Goal: Obtain resource: Download file/media

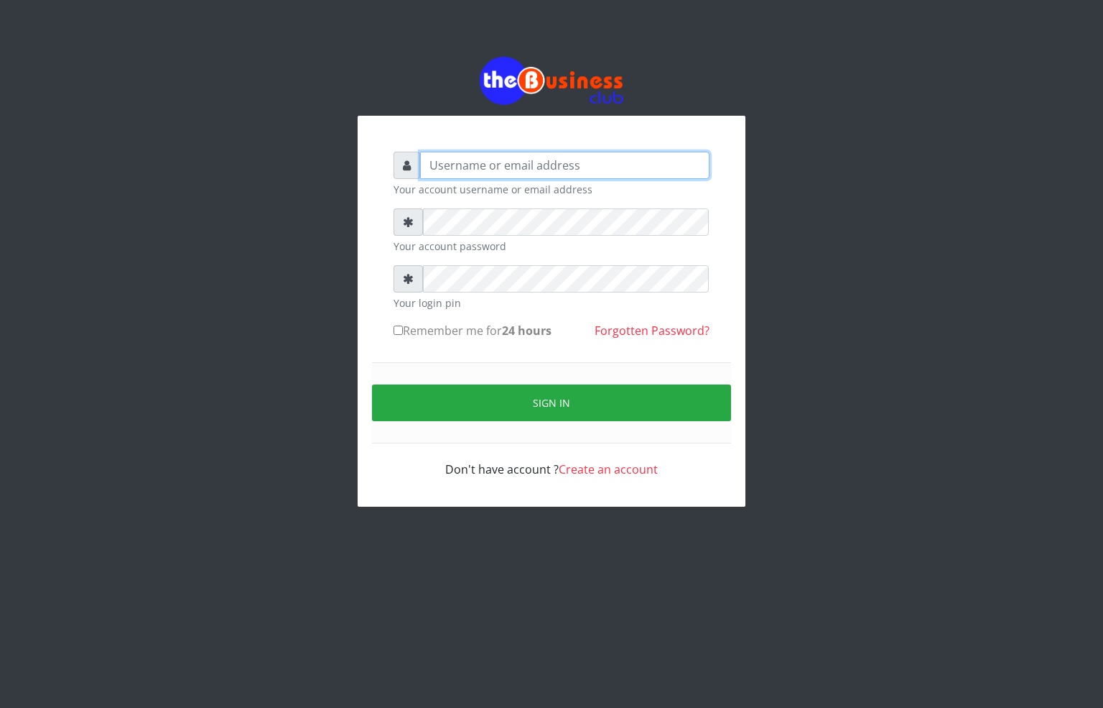
type input "alfredglad1111@gmail.com"
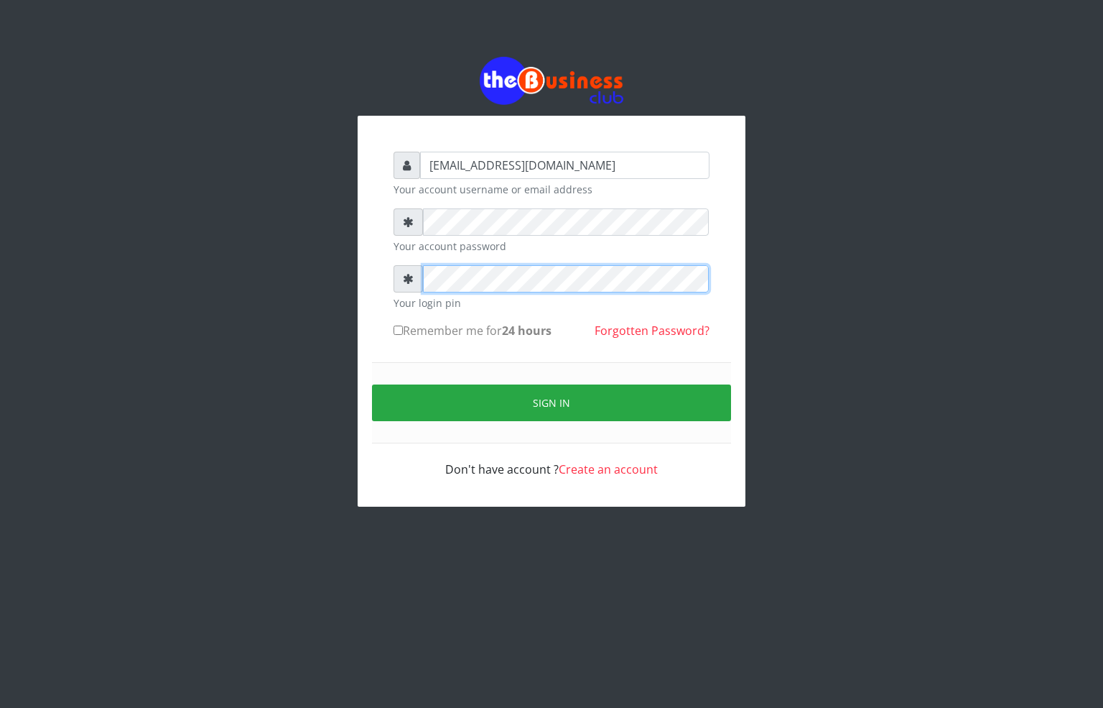
click at [304, 283] on div "alfredglad1111@gmail.com Your account username or email address Your account pa…" at bounding box center [551, 281] width 819 height 563
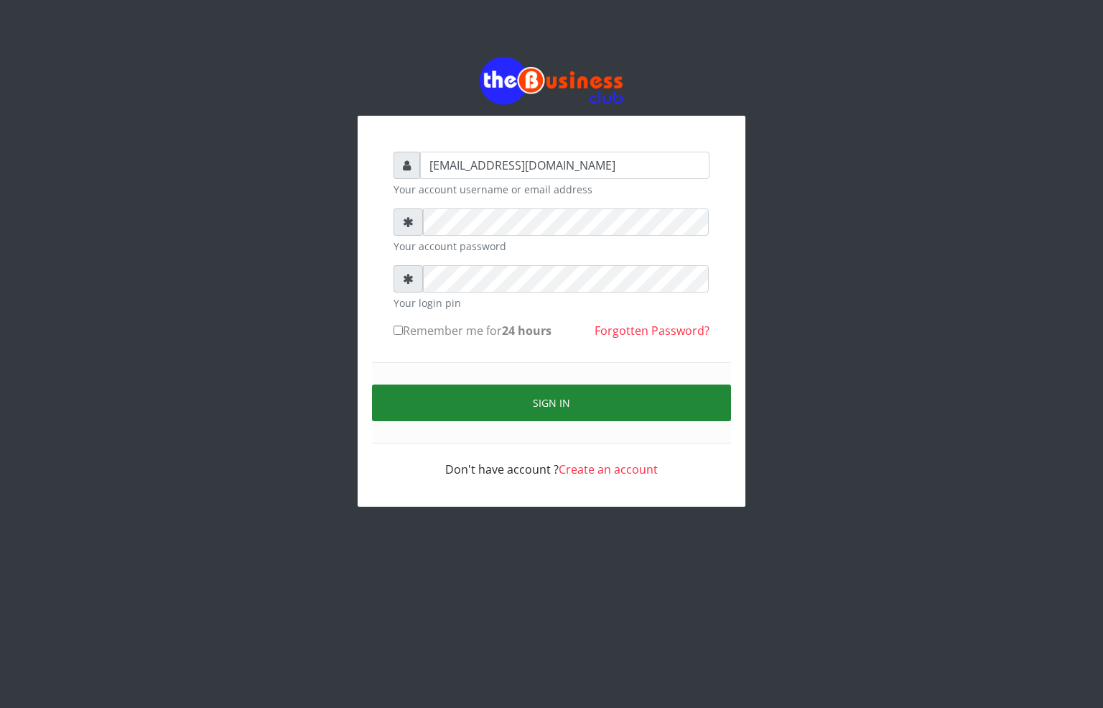
click at [458, 414] on button "Sign in" at bounding box center [551, 402] width 359 height 37
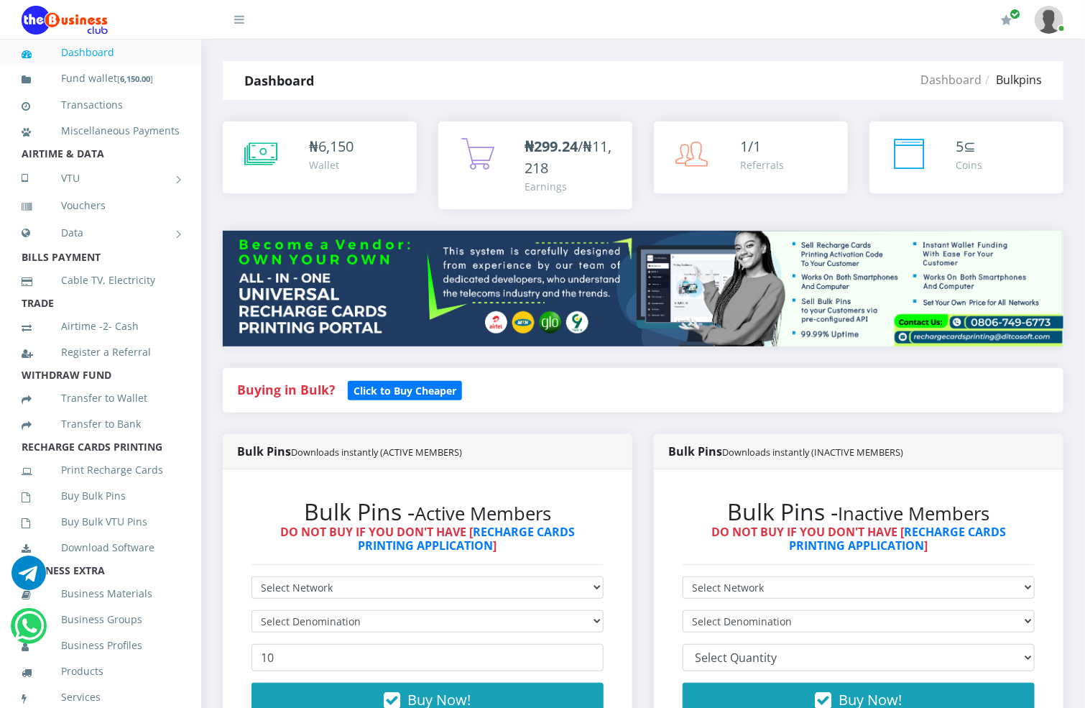
click at [1052, 24] on img at bounding box center [1048, 20] width 29 height 28
click at [1007, 101] on link "Logout" at bounding box center [1009, 99] width 93 height 23
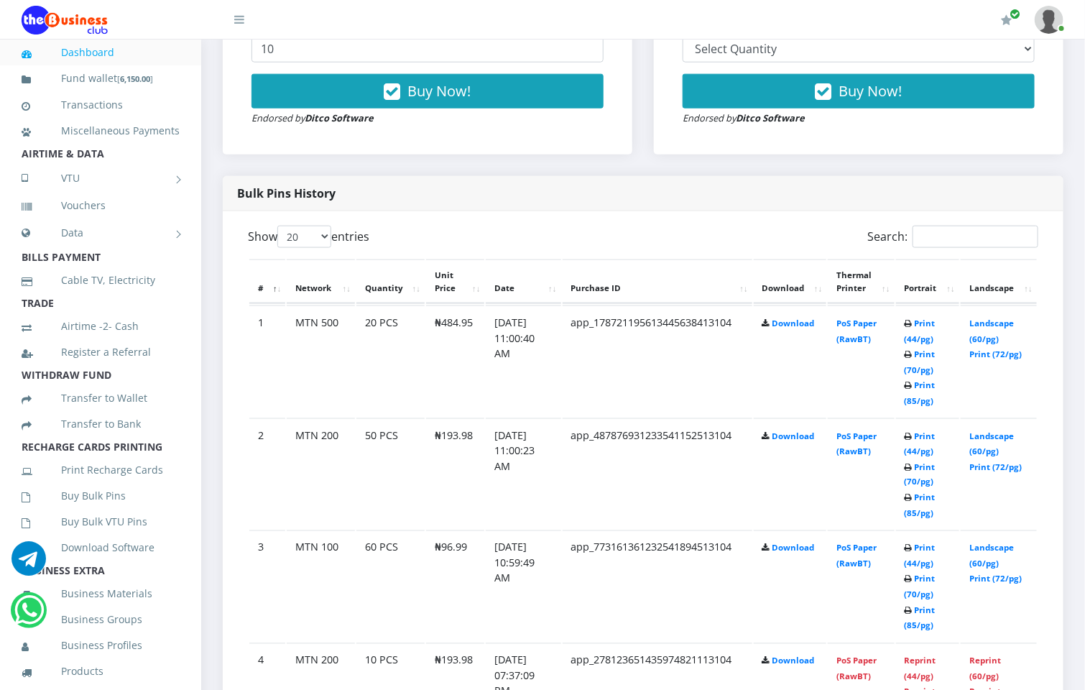
scroll to position [646, 0]
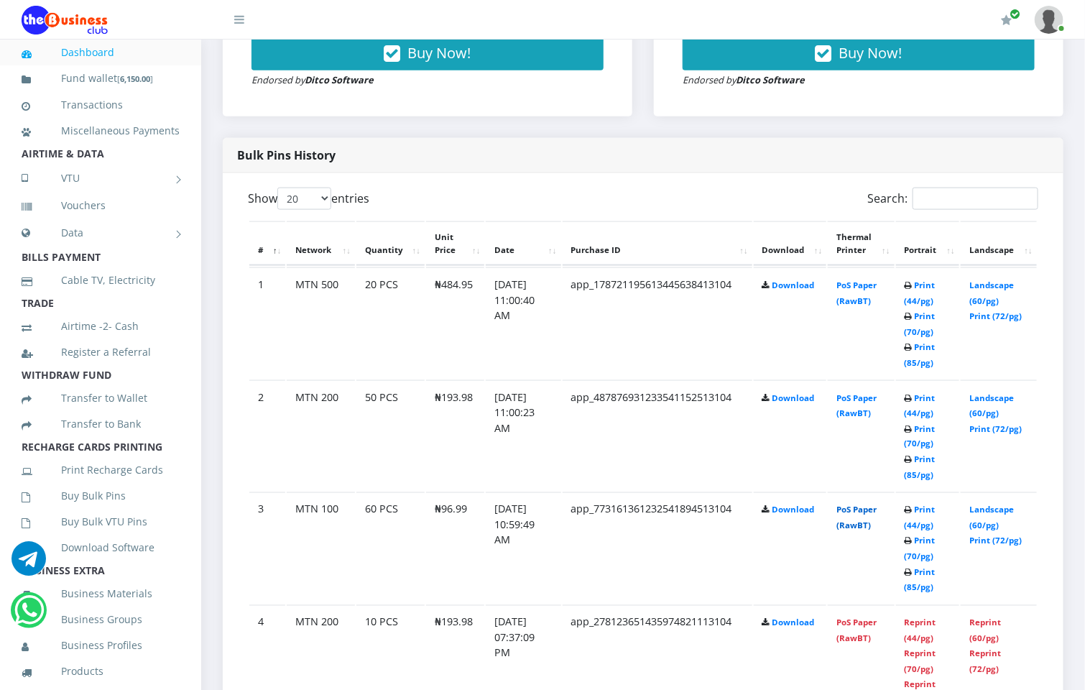
click at [871, 511] on link "PoS Paper (RawBT)" at bounding box center [856, 517] width 40 height 27
click at [867, 513] on link "PoS Paper (RawBT)" at bounding box center [856, 517] width 40 height 27
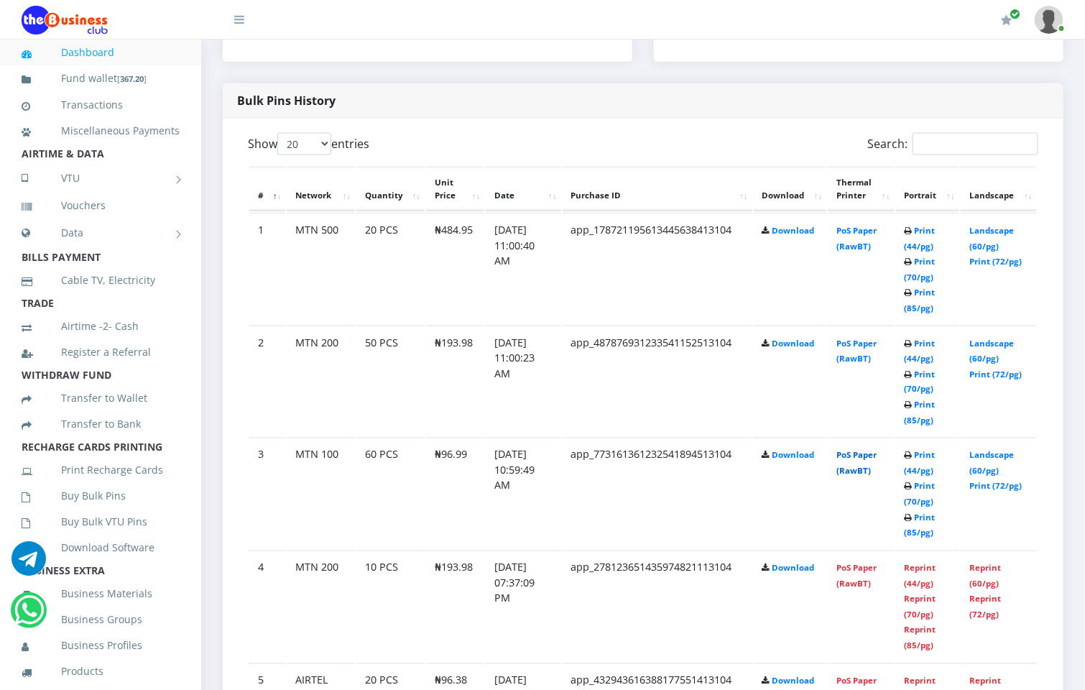
scroll to position [754, 0]
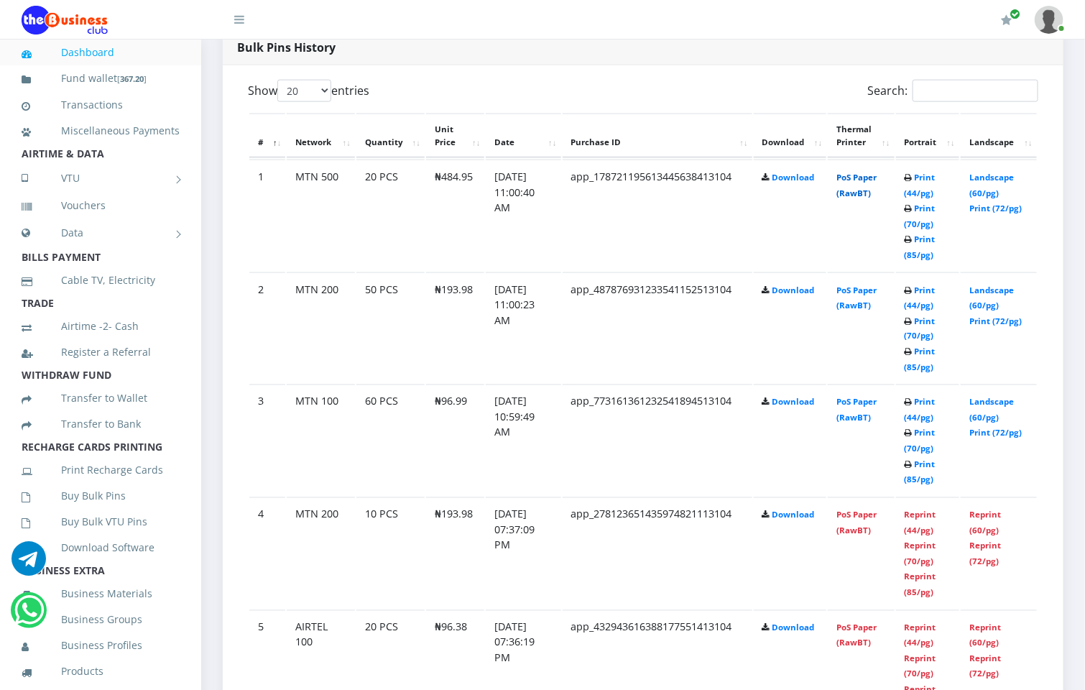
click at [866, 175] on link "PoS Paper (RawBT)" at bounding box center [856, 185] width 40 height 27
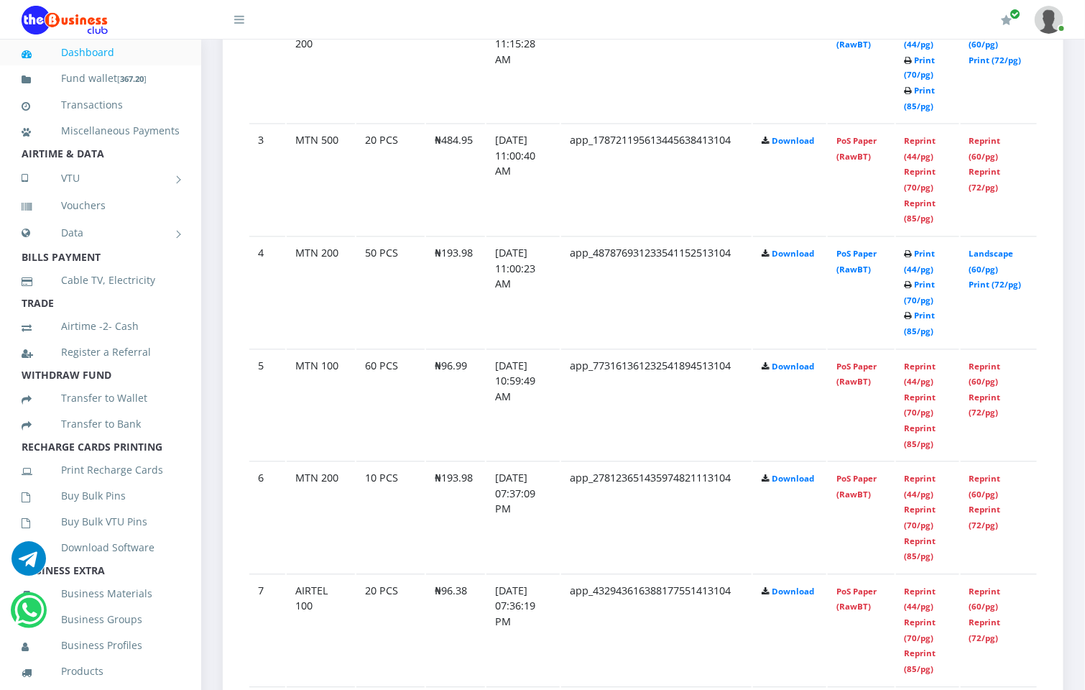
scroll to position [907, 0]
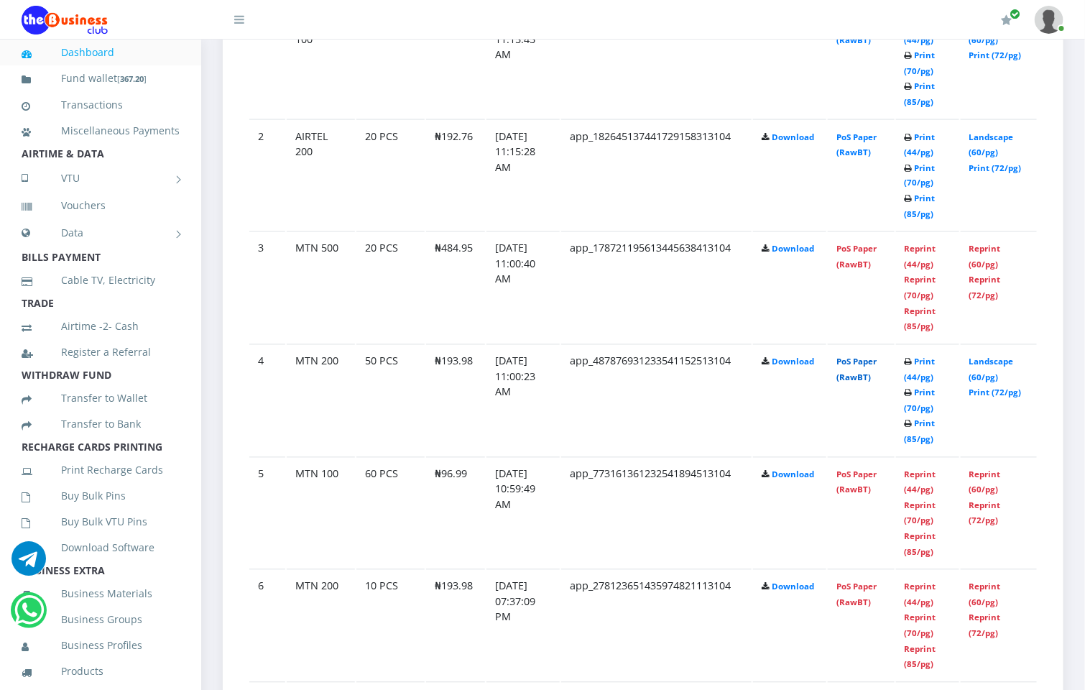
click at [868, 358] on link "PoS Paper (RawBT)" at bounding box center [856, 369] width 40 height 27
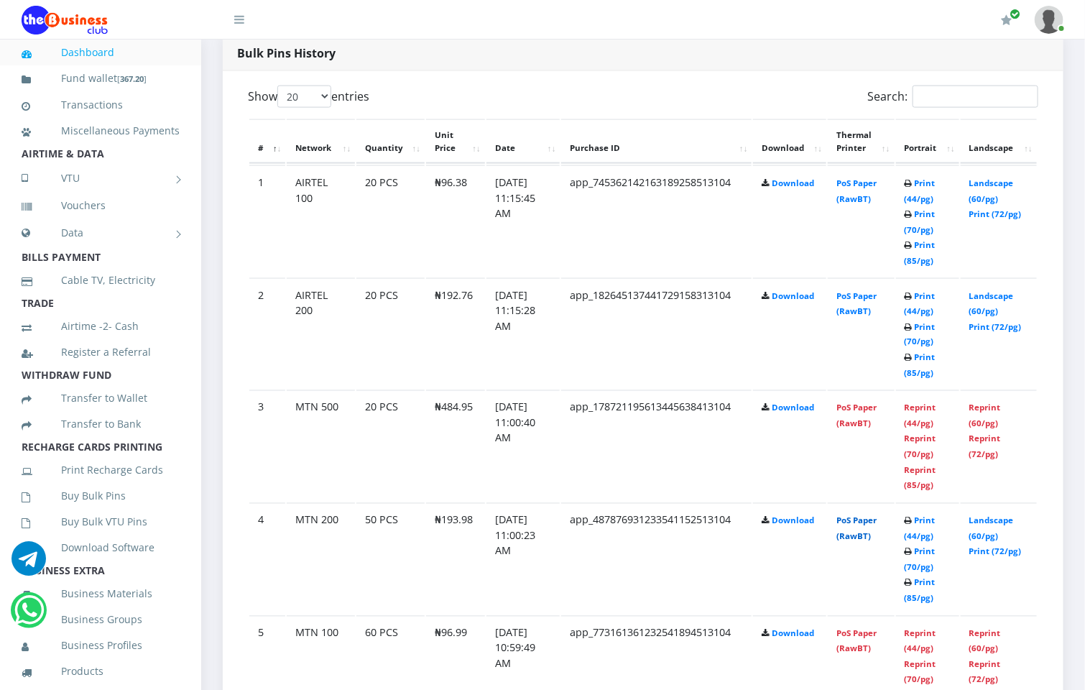
scroll to position [799, 0]
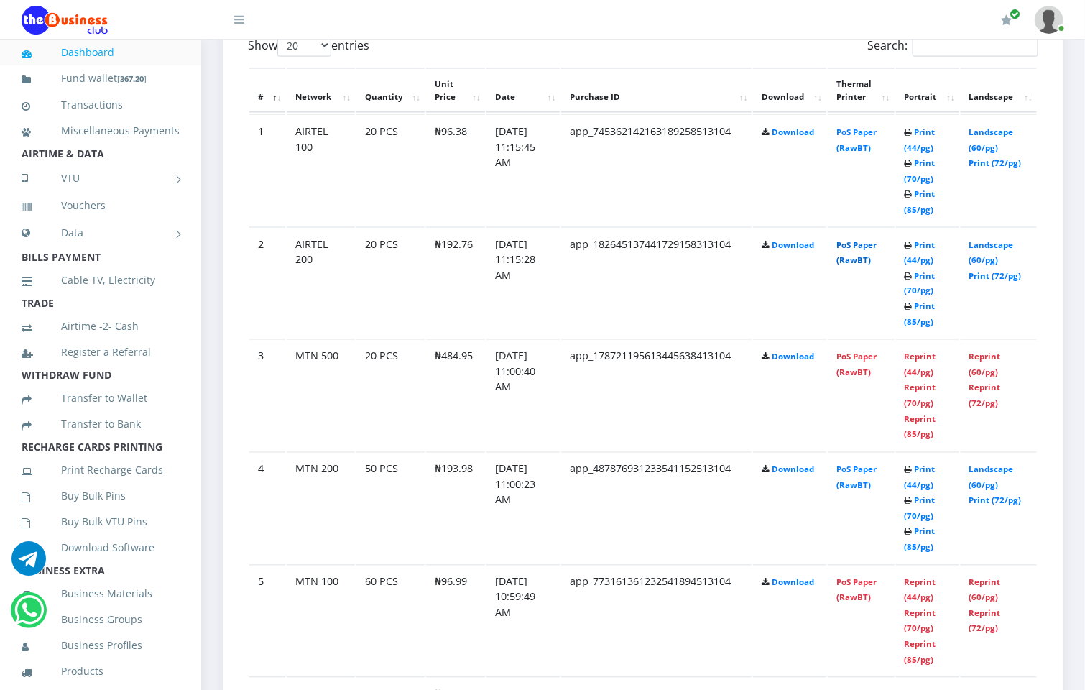
click at [858, 246] on link "PoS Paper (RawBT)" at bounding box center [856, 252] width 40 height 27
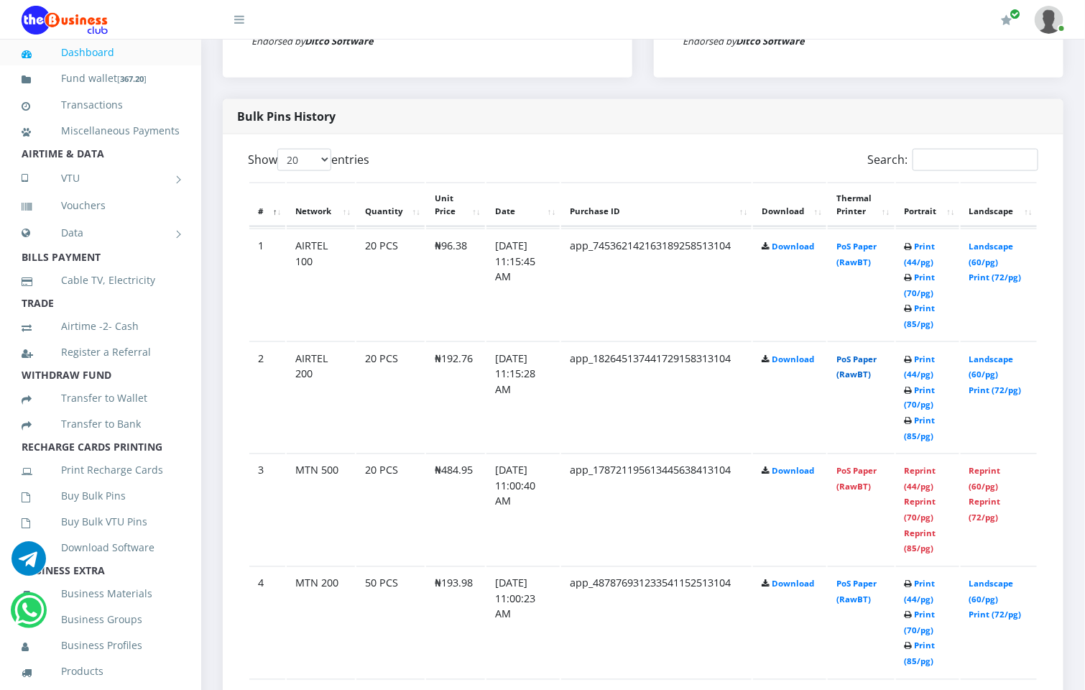
scroll to position [692, 0]
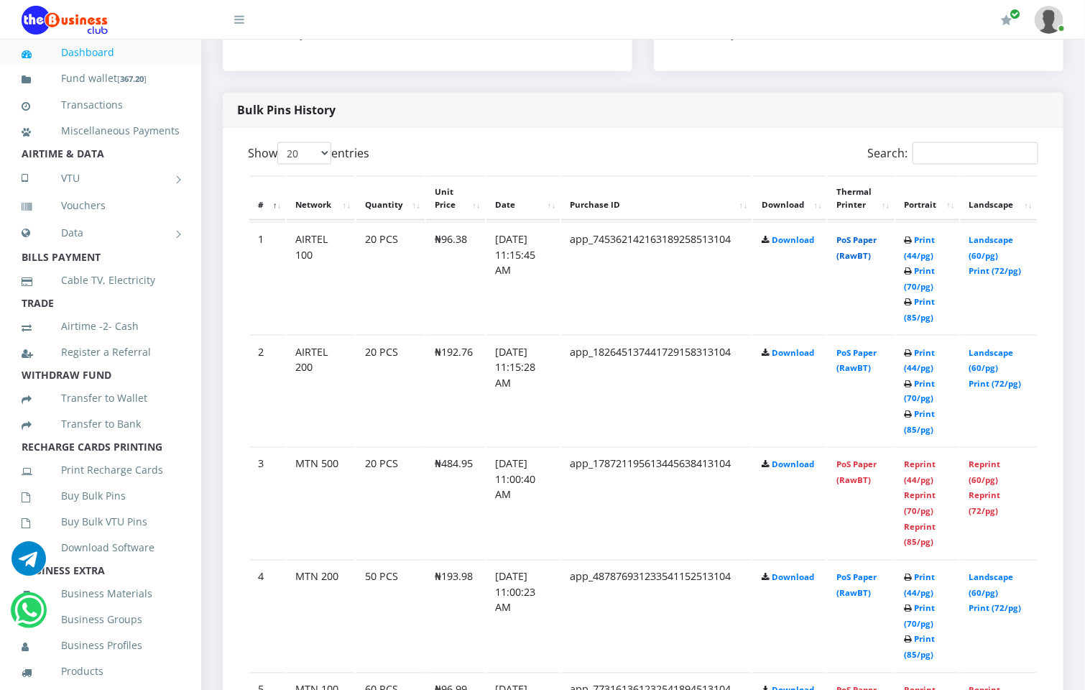
click at [873, 234] on link "PoS Paper (RawBT)" at bounding box center [856, 247] width 40 height 27
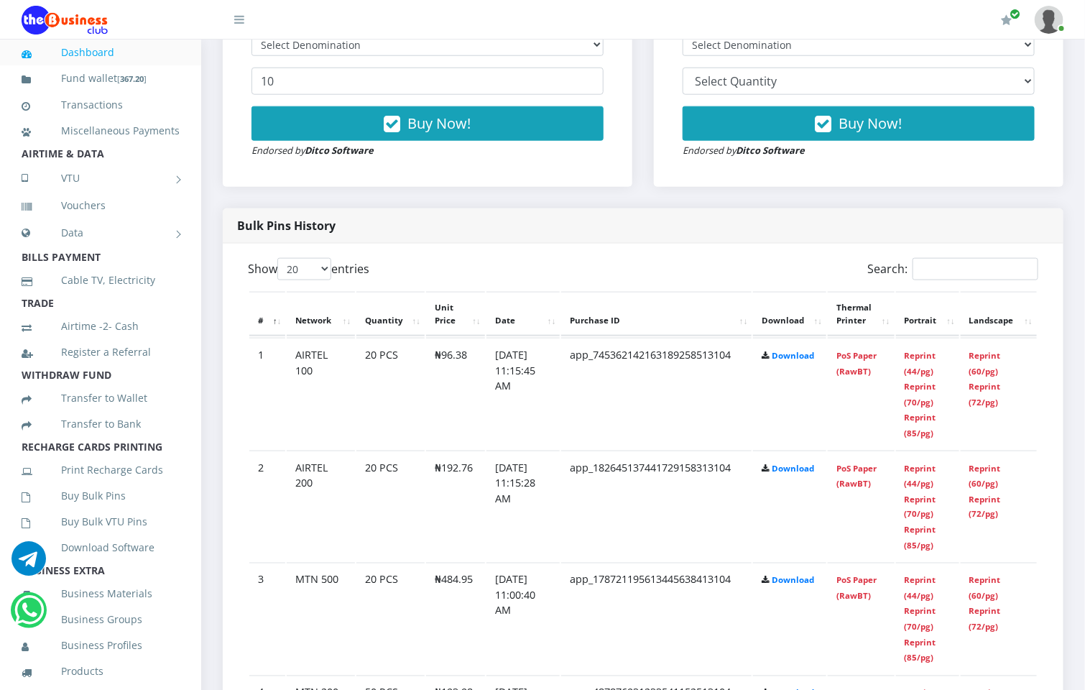
scroll to position [583, 0]
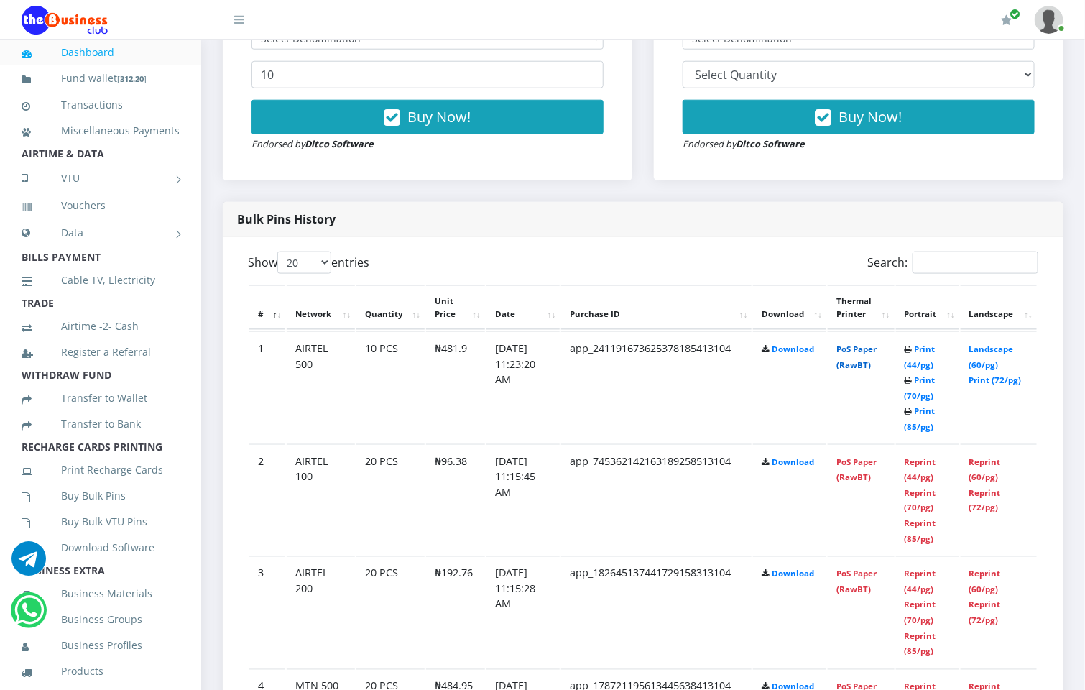
click at [871, 343] on link "PoS Paper (RawBT)" at bounding box center [856, 356] width 40 height 27
